Goal: Transaction & Acquisition: Purchase product/service

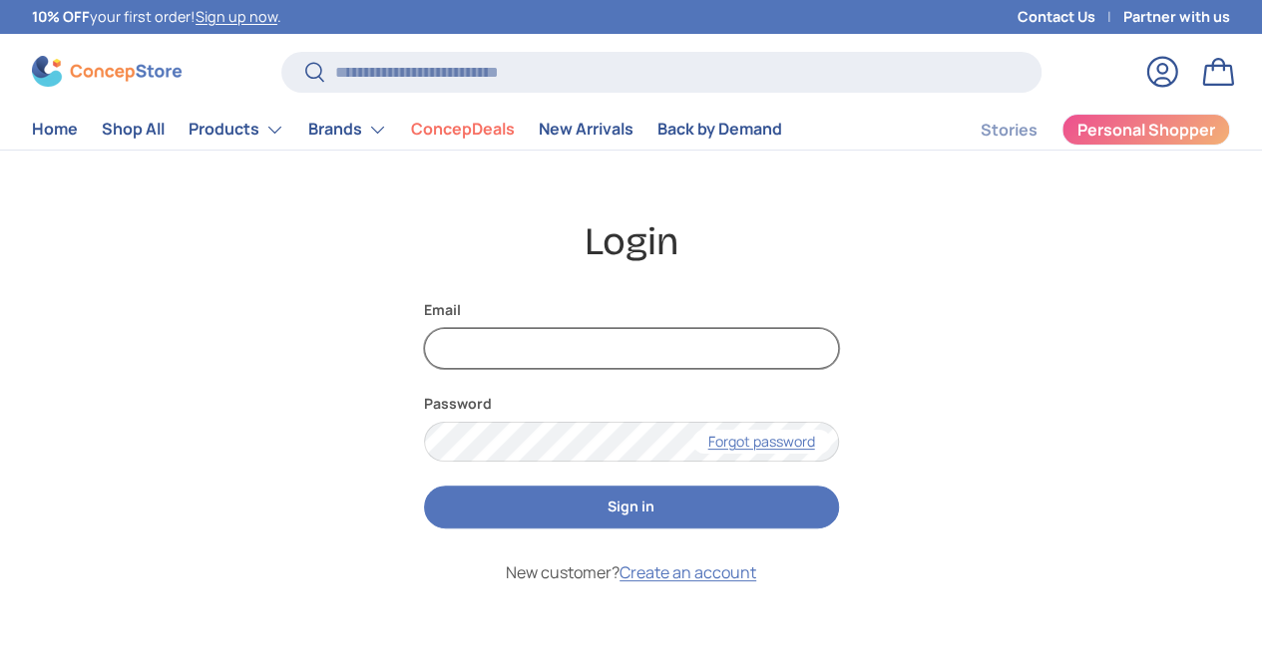
type input "**********"
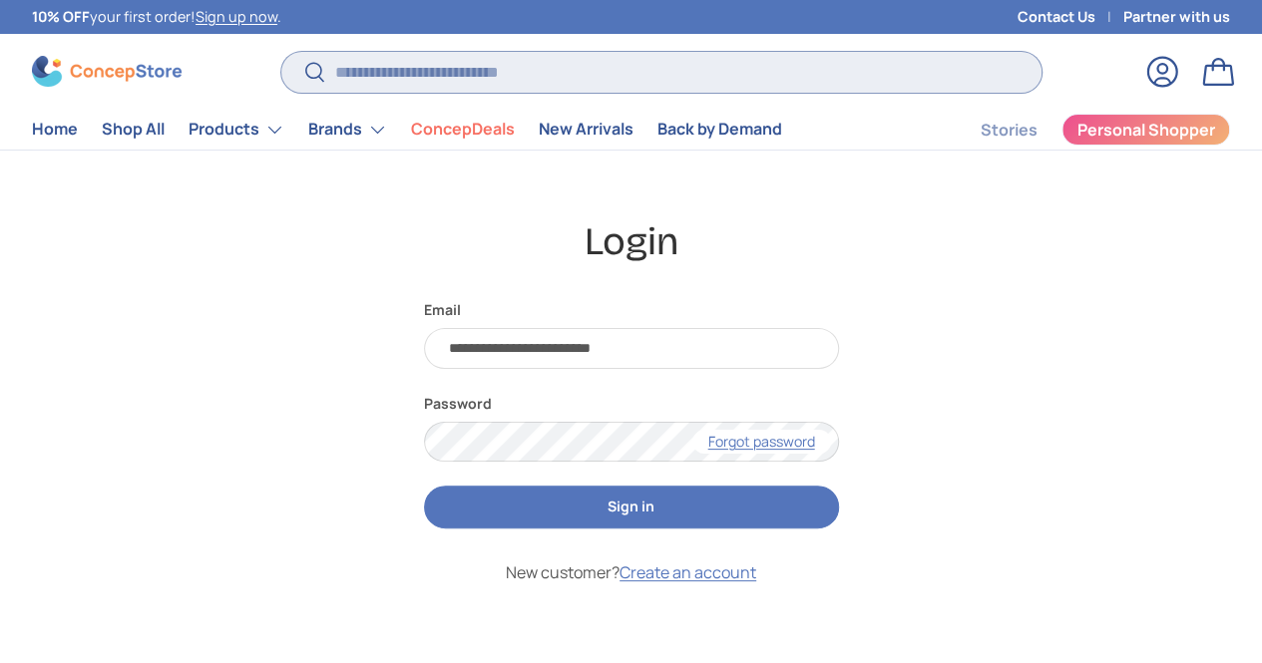
click at [383, 78] on input "Search" at bounding box center [661, 72] width 760 height 41
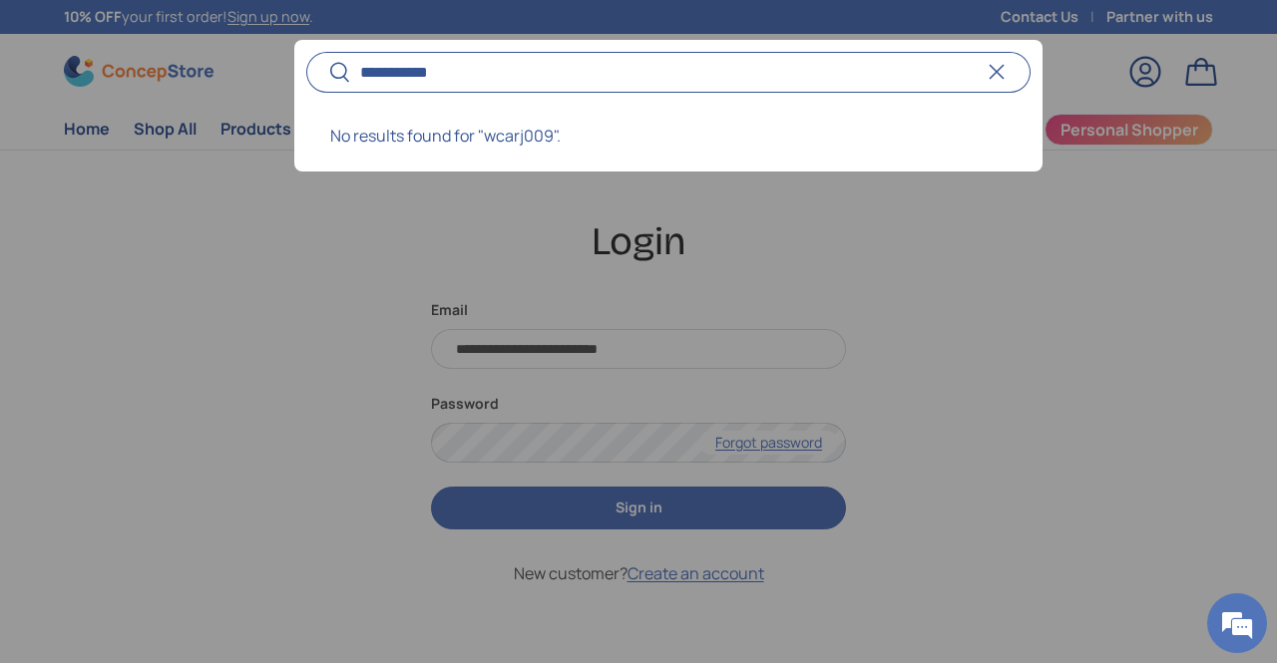
type input "**********"
click at [306, 50] on button "Search" at bounding box center [328, 73] width 45 height 47
